Goal: Task Accomplishment & Management: Manage account settings

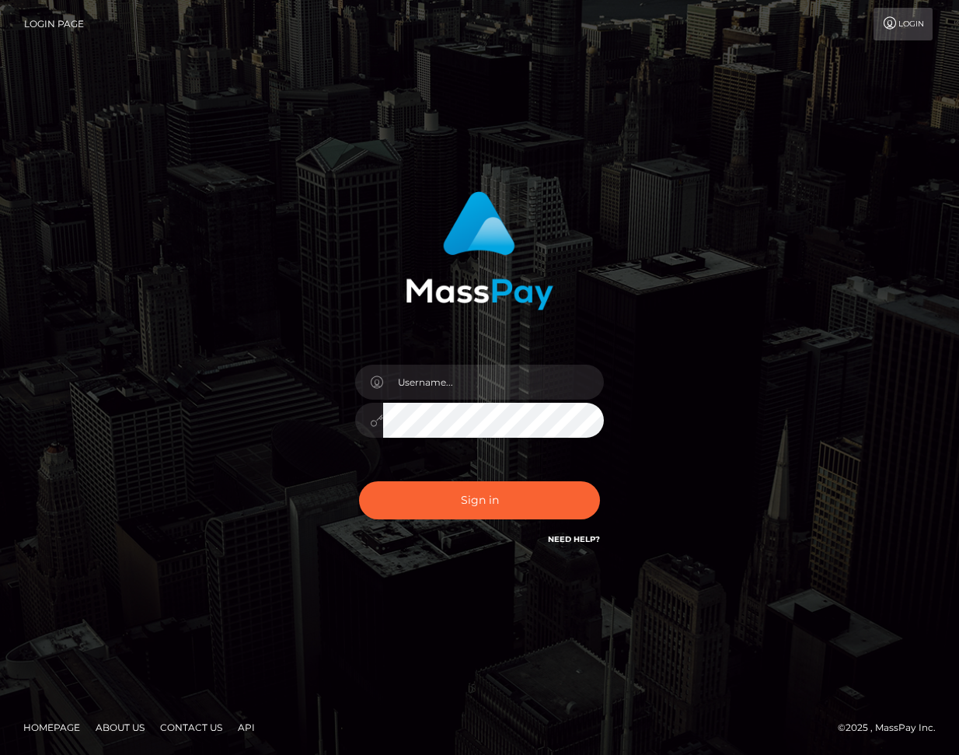
click at [461, 384] on input "text" at bounding box center [493, 382] width 221 height 35
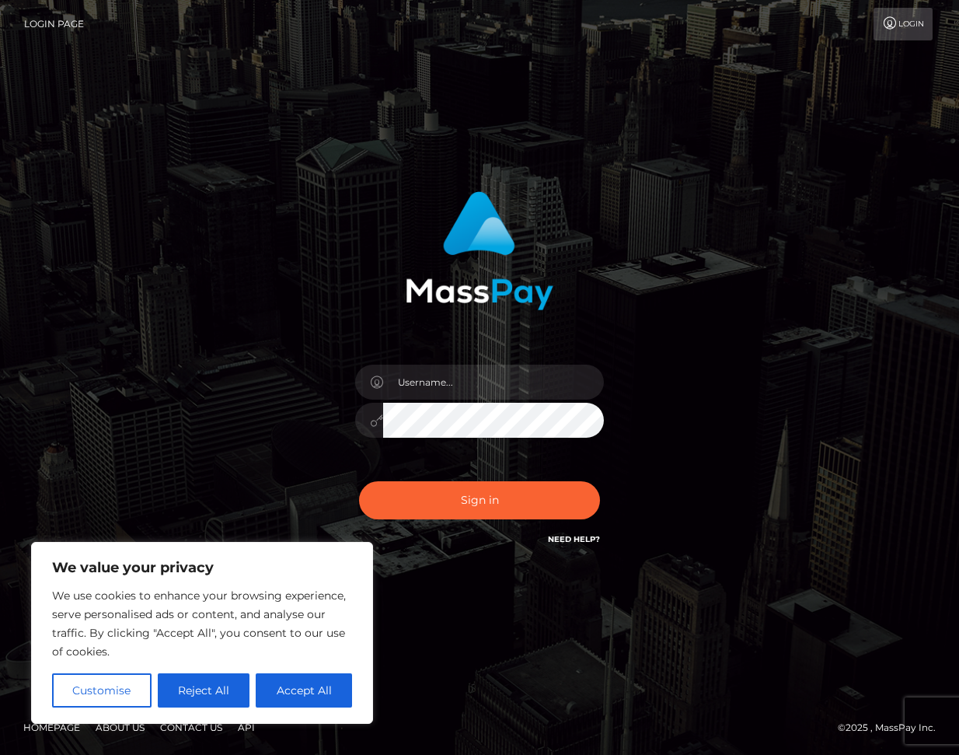
click at [476, 380] on input "text" at bounding box center [493, 382] width 221 height 35
type input "[EMAIL_ADDRESS][DOMAIN_NAME]"
click at [465, 592] on div "[EMAIL_ADDRESS][DOMAIN_NAME]" at bounding box center [479, 377] width 959 height 629
click at [490, 575] on div "[EMAIL_ADDRESS][DOMAIN_NAME]" at bounding box center [479, 377] width 959 height 629
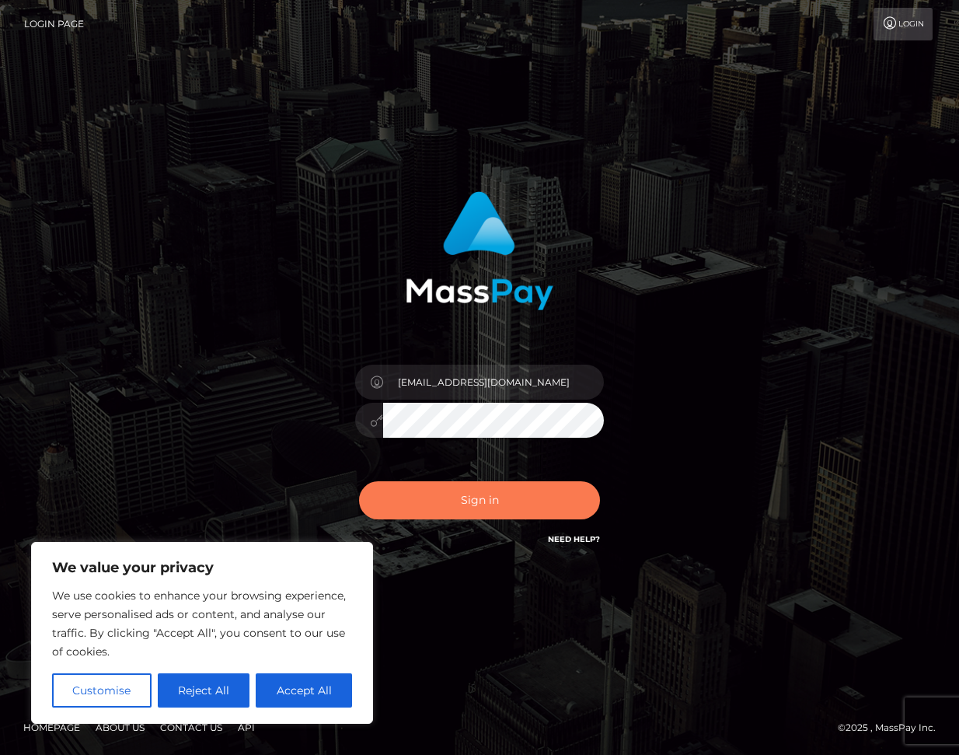
click at [516, 497] on button "Sign in" at bounding box center [479, 500] width 241 height 38
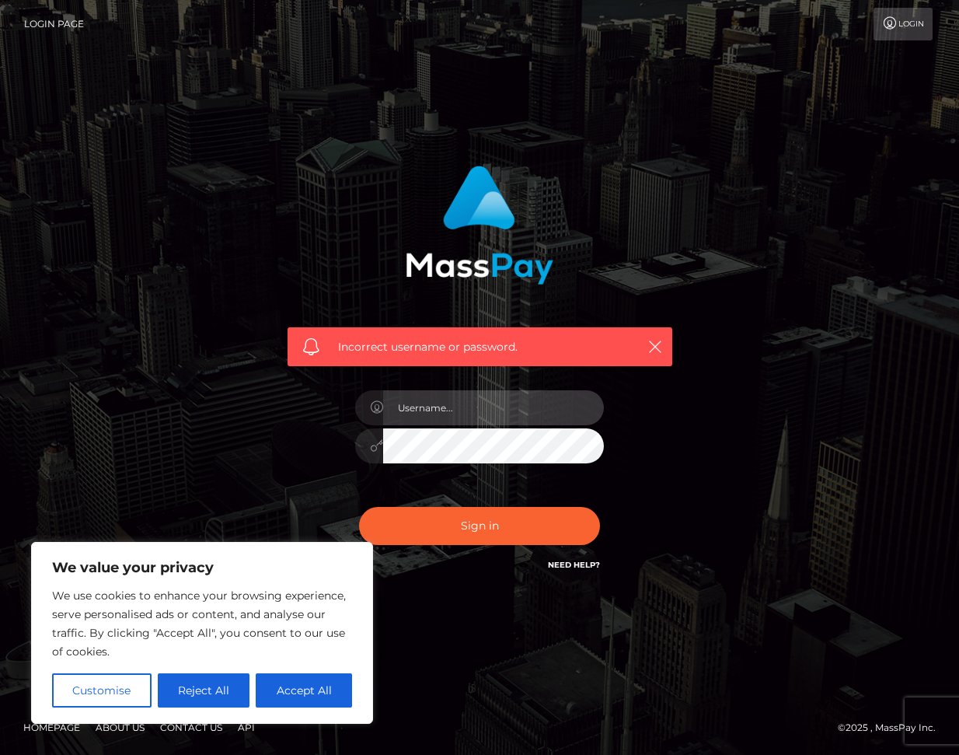
click at [458, 416] on input "text" at bounding box center [493, 407] width 221 height 35
type input "[EMAIL_ADDRESS][DOMAIN_NAME]"
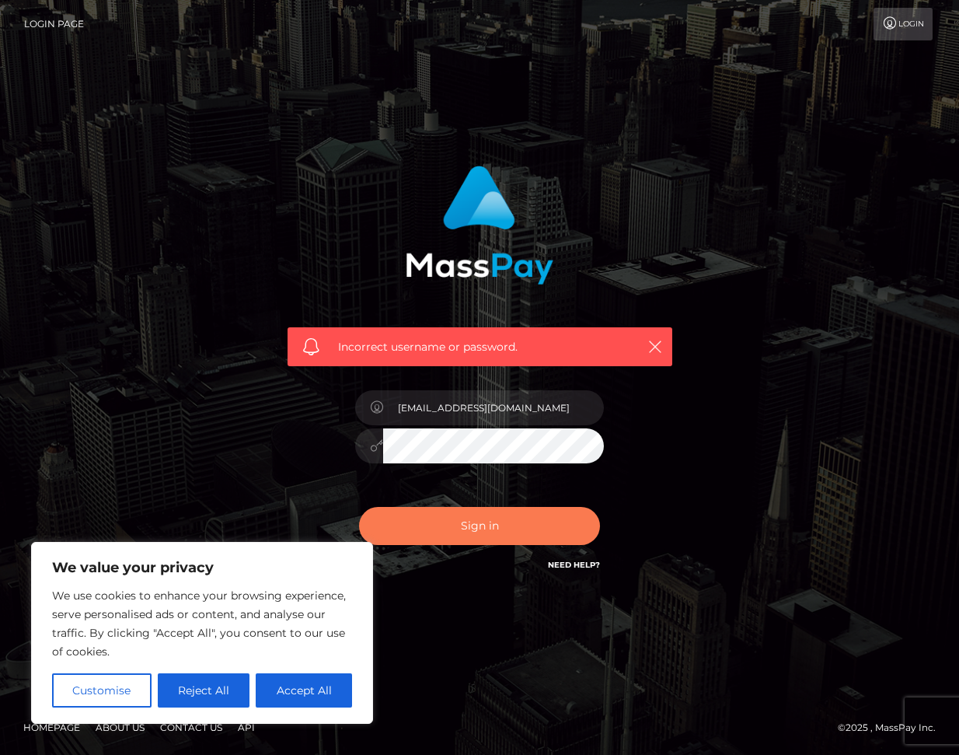
click at [496, 532] on button "Sign in" at bounding box center [479, 526] width 241 height 38
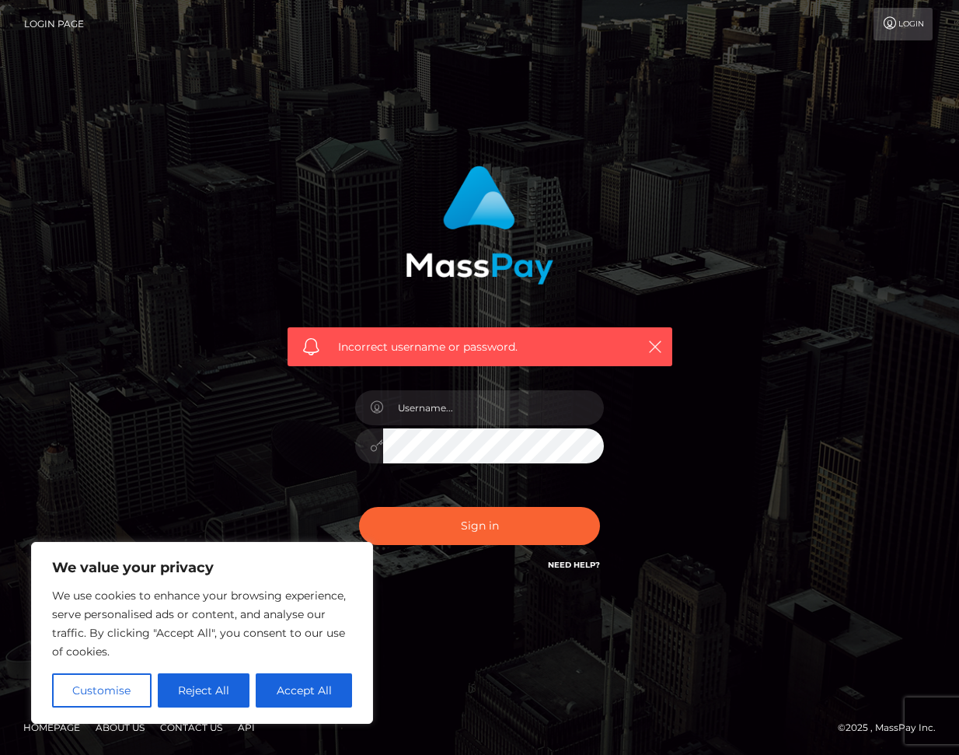
click at [515, 574] on div "Incorrect username or password." at bounding box center [480, 369] width 408 height 431
click at [483, 413] on input "text" at bounding box center [493, 407] width 221 height 35
type input "[EMAIL_ADDRESS][DOMAIN_NAME]"
click at [433, 586] on form "Incorrect username or password. mollybum@yandex.ru" at bounding box center [480, 377] width 408 height 447
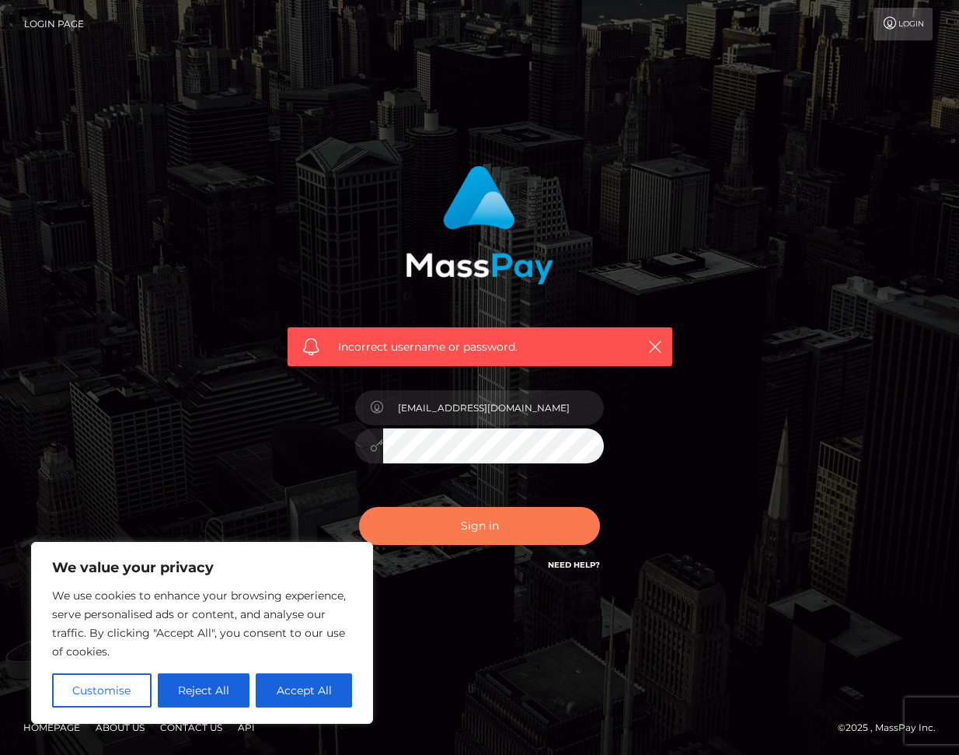
click at [477, 525] on button "Sign in" at bounding box center [479, 526] width 241 height 38
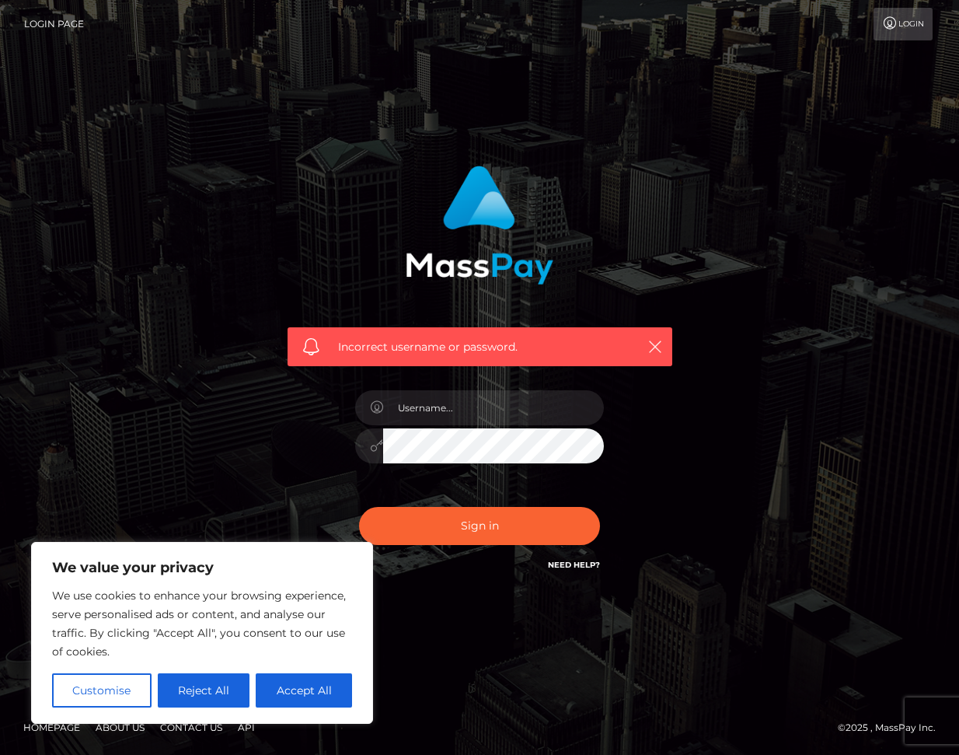
click at [449, 572] on div "Incorrect username or password." at bounding box center [480, 369] width 408 height 431
click at [362, 442] on div at bounding box center [479, 443] width 249 height 30
click at [519, 525] on button "Sign in" at bounding box center [479, 526] width 241 height 38
click at [438, 400] on input "text" at bounding box center [493, 407] width 221 height 35
type input "[EMAIL_ADDRESS][DOMAIN_NAME]"
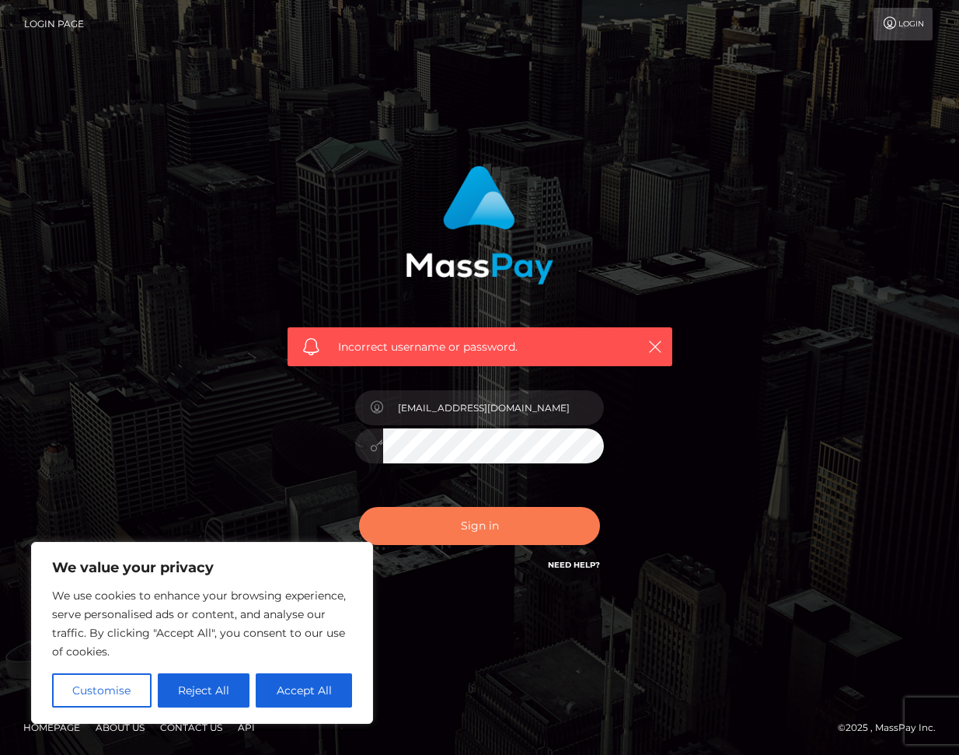
click at [495, 520] on button "Sign in" at bounding box center [479, 526] width 241 height 38
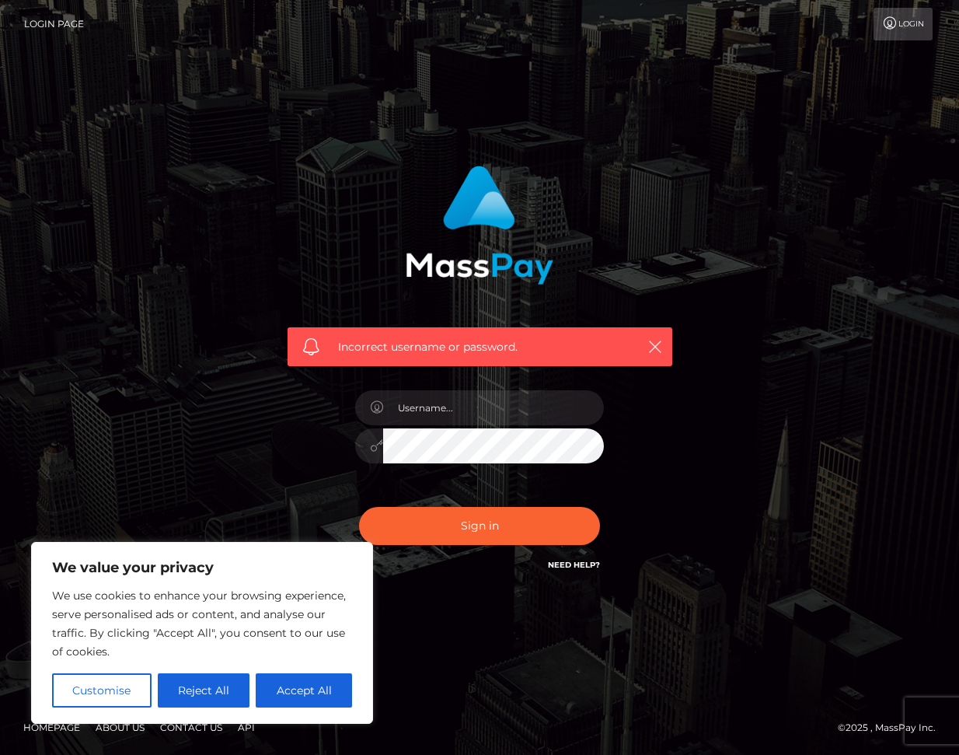
drag, startPoint x: 459, startPoint y: 601, endPoint x: 451, endPoint y: 587, distance: 16.4
click at [459, 601] on div "Incorrect username or password." at bounding box center [479, 377] width 959 height 680
click at [444, 416] on input "text" at bounding box center [493, 407] width 221 height 35
type input "mollybum@yandex.ru"
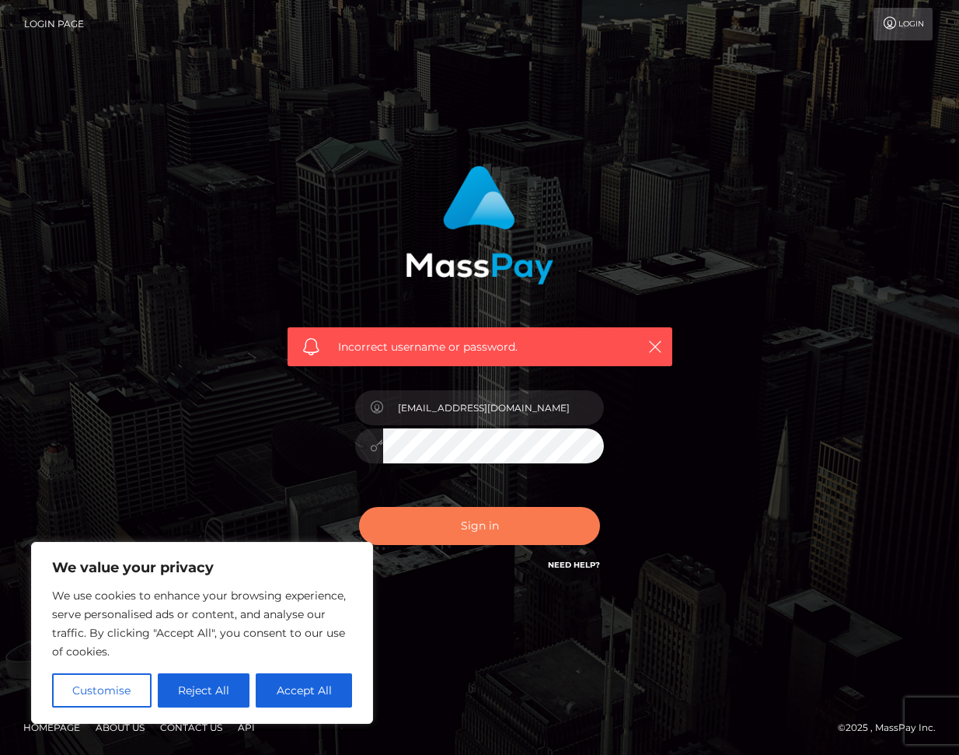
click at [505, 522] on button "Sign in" at bounding box center [479, 526] width 241 height 38
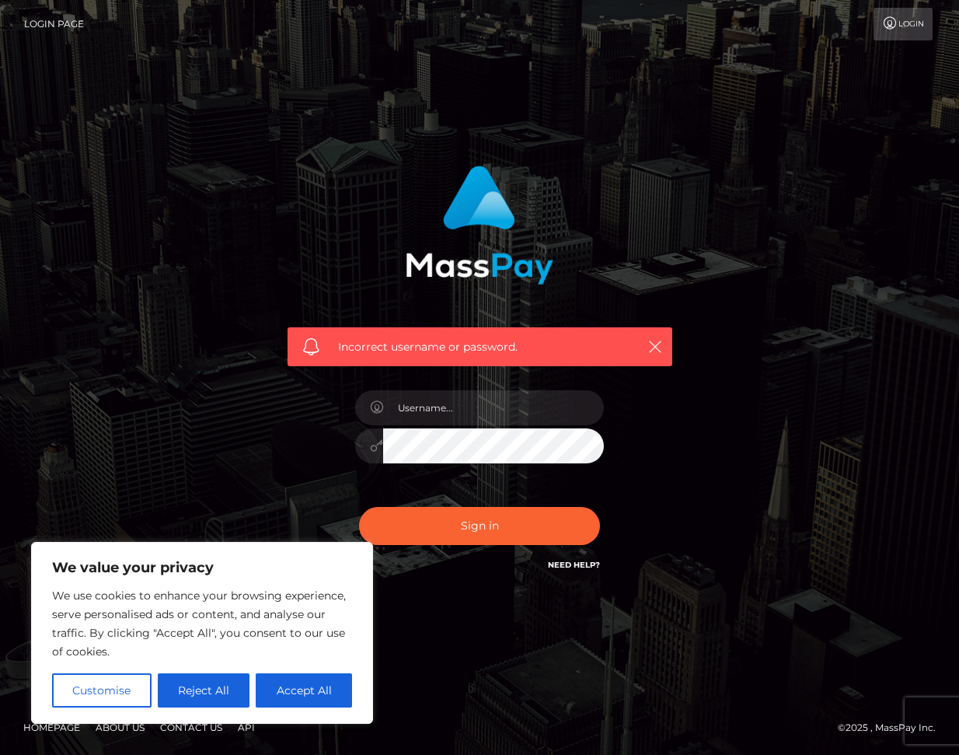
click at [439, 575] on div "Incorrect username or password." at bounding box center [480, 369] width 408 height 431
click at [434, 404] on input "text" at bounding box center [493, 407] width 221 height 35
type input "[EMAIL_ADDRESS][DOMAIN_NAME]"
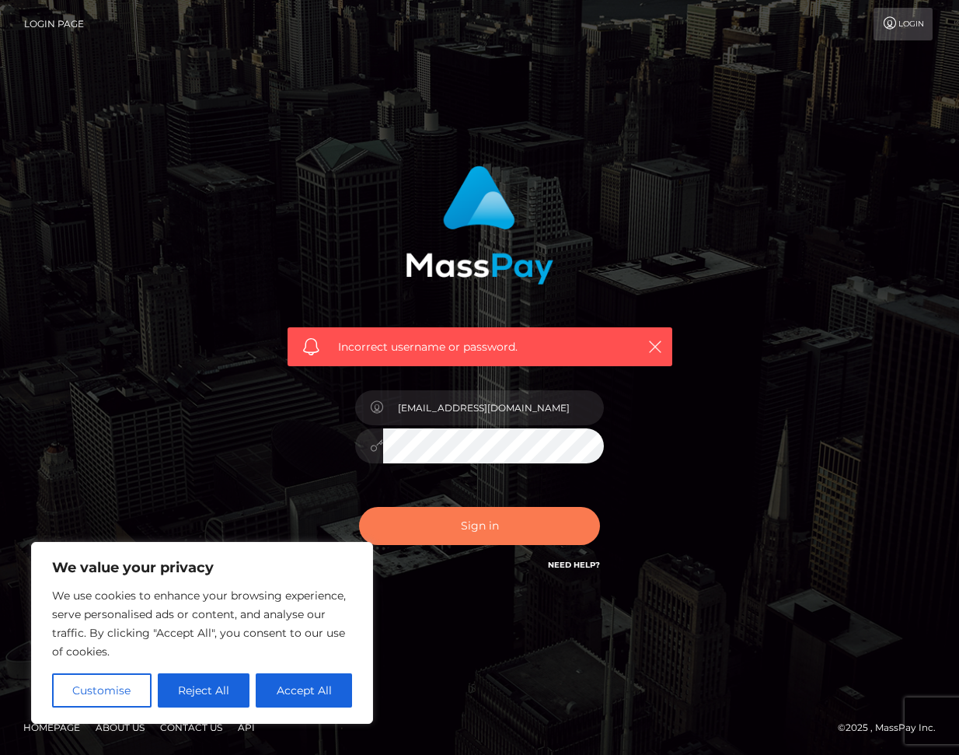
click at [505, 522] on button "Sign in" at bounding box center [479, 526] width 241 height 38
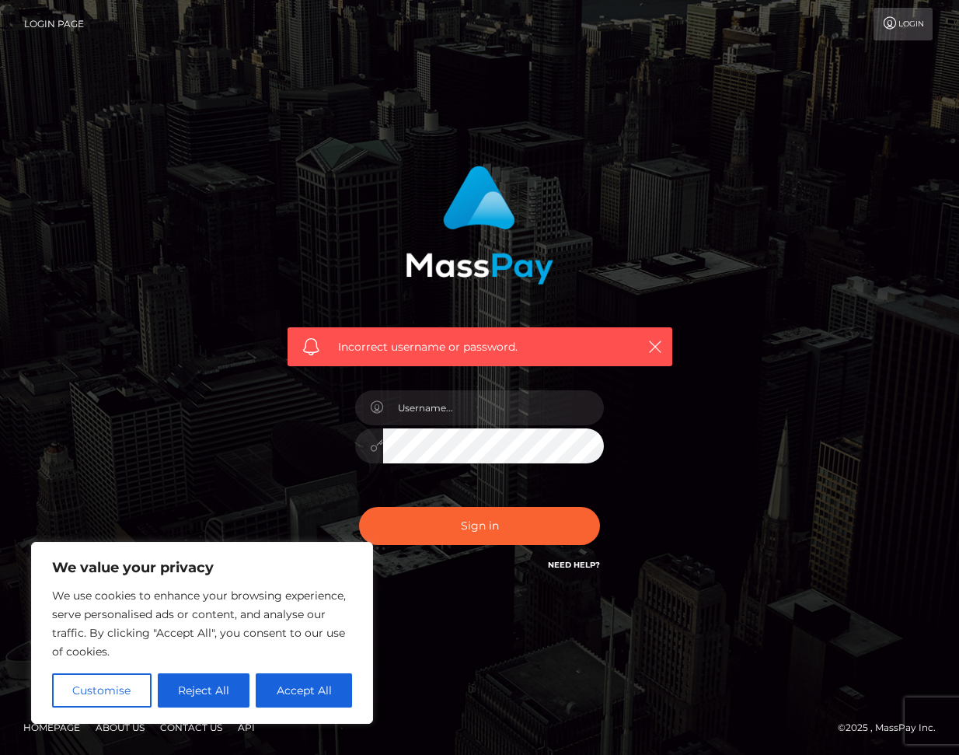
click at [432, 577] on div "Incorrect username or password." at bounding box center [480, 369] width 408 height 431
click at [717, 557] on div "Incorrect username or password." at bounding box center [480, 377] width 886 height 447
click at [447, 416] on input "text" at bounding box center [493, 407] width 221 height 35
paste input "mollybum@yandex.ru"
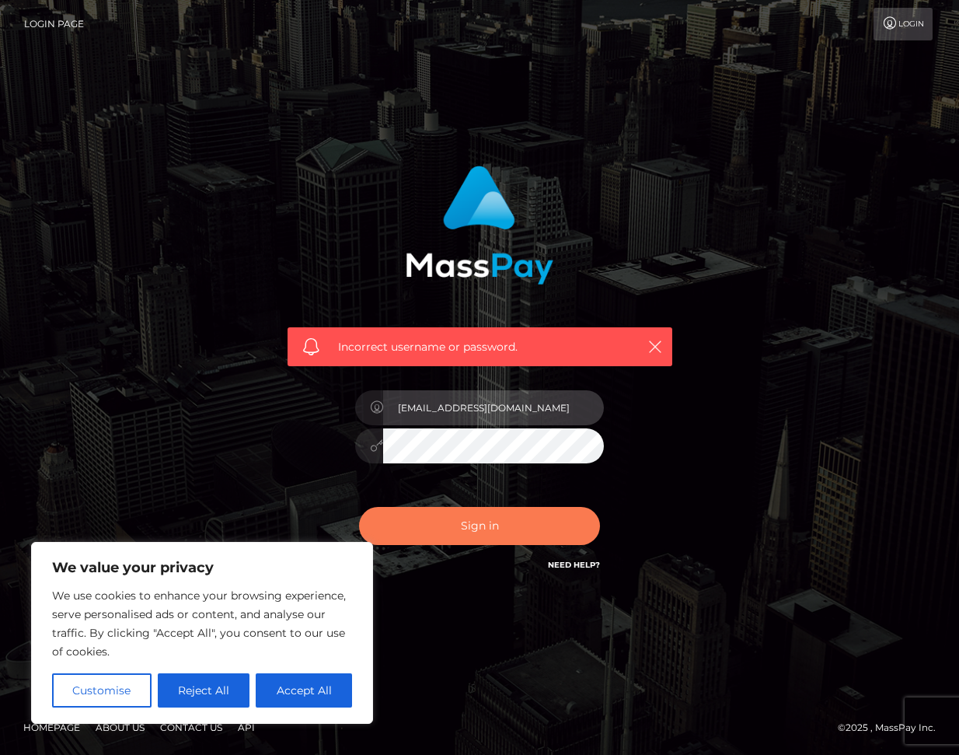
type input "mollybum@yandex.ru"
click at [499, 529] on button "Sign in" at bounding box center [479, 526] width 241 height 38
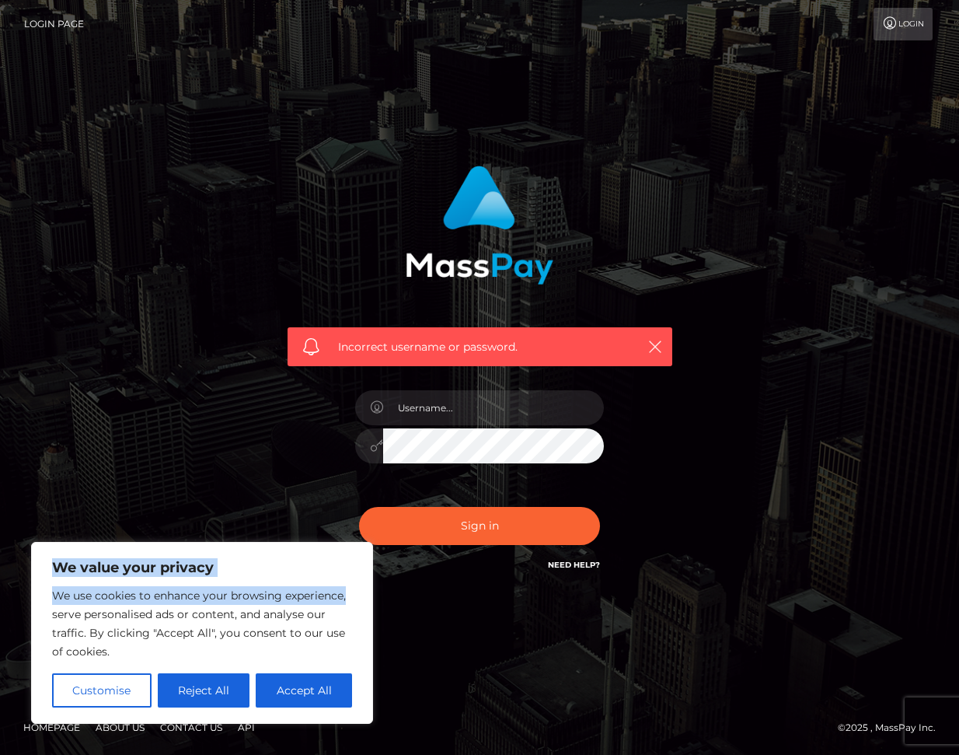
drag, startPoint x: 51, startPoint y: 567, endPoint x: 347, endPoint y: 589, distance: 296.2
click at [349, 595] on div "We value your privacy We use cookies to enhance your browsing experience, serve…" at bounding box center [202, 633] width 342 height 182
copy div "We value your privacy We use cookies to enhance your browsing experience,"
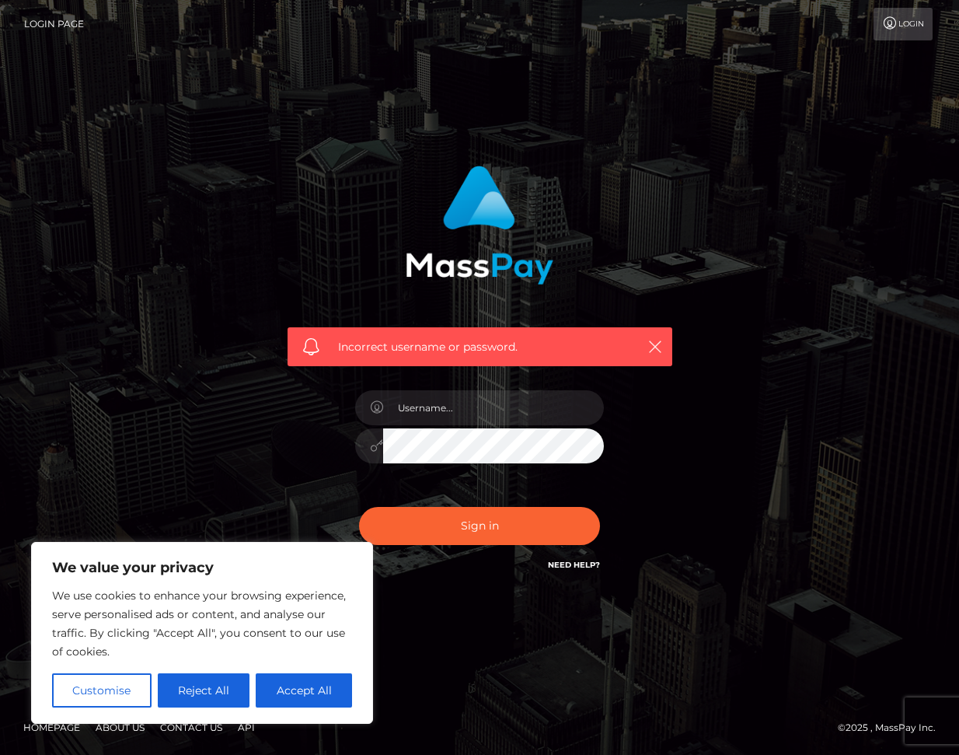
click at [501, 578] on div "Incorrect username or password." at bounding box center [480, 369] width 408 height 431
drag, startPoint x: 337, startPoint y: 344, endPoint x: 524, endPoint y: 363, distance: 188.2
click at [523, 363] on div "Incorrect username or password." at bounding box center [480, 346] width 385 height 39
click at [686, 413] on div "Incorrect username or password." at bounding box center [479, 377] width 431 height 447
